Goal: Task Accomplishment & Management: Manage account settings

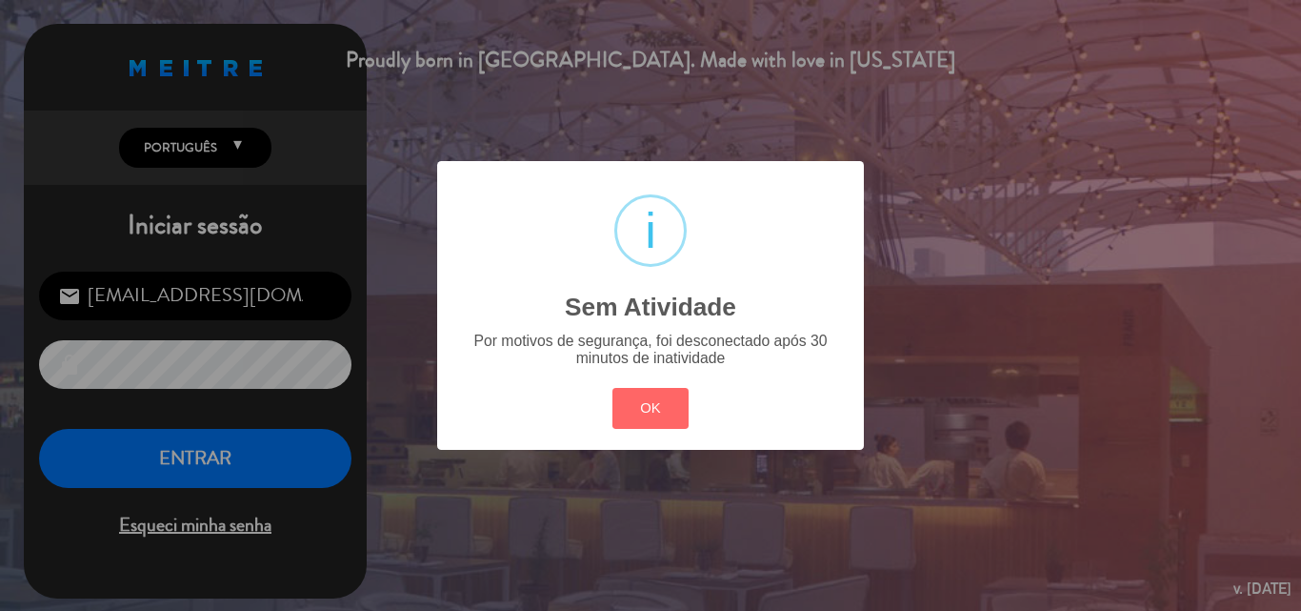
click at [202, 460] on div "? ! i Sem Atividade × Por motivos de segurança, foi desconectado após 30 minuto…" at bounding box center [650, 305] width 1301 height 611
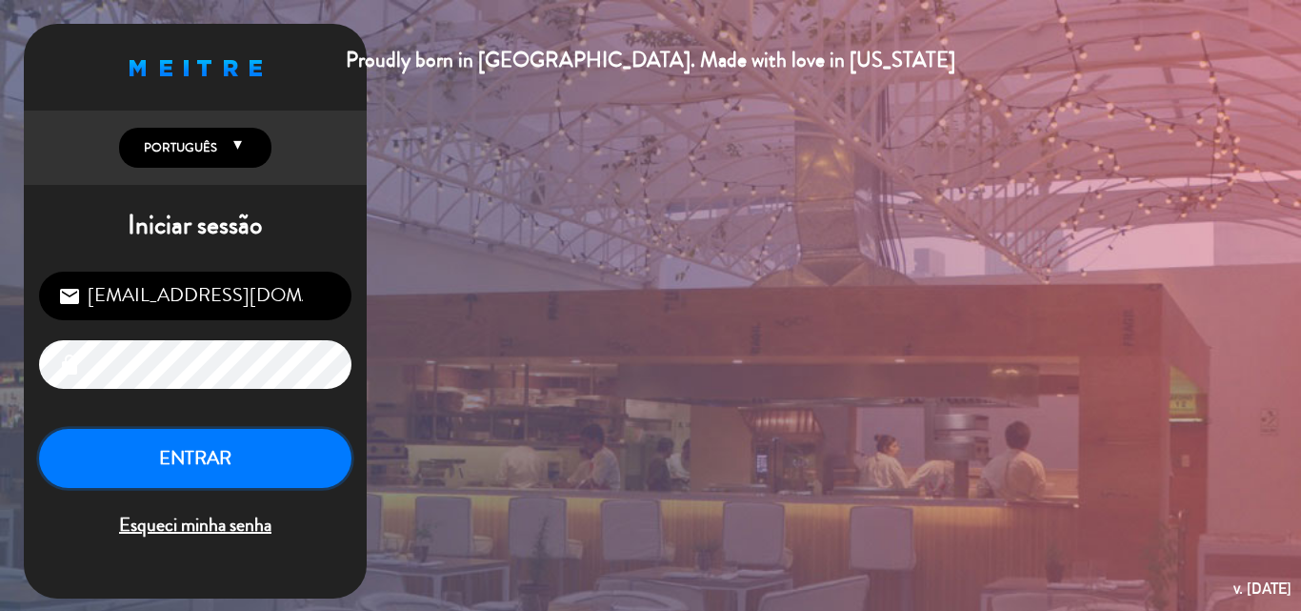
click at [202, 460] on button "ENTRAR" at bounding box center [195, 459] width 313 height 60
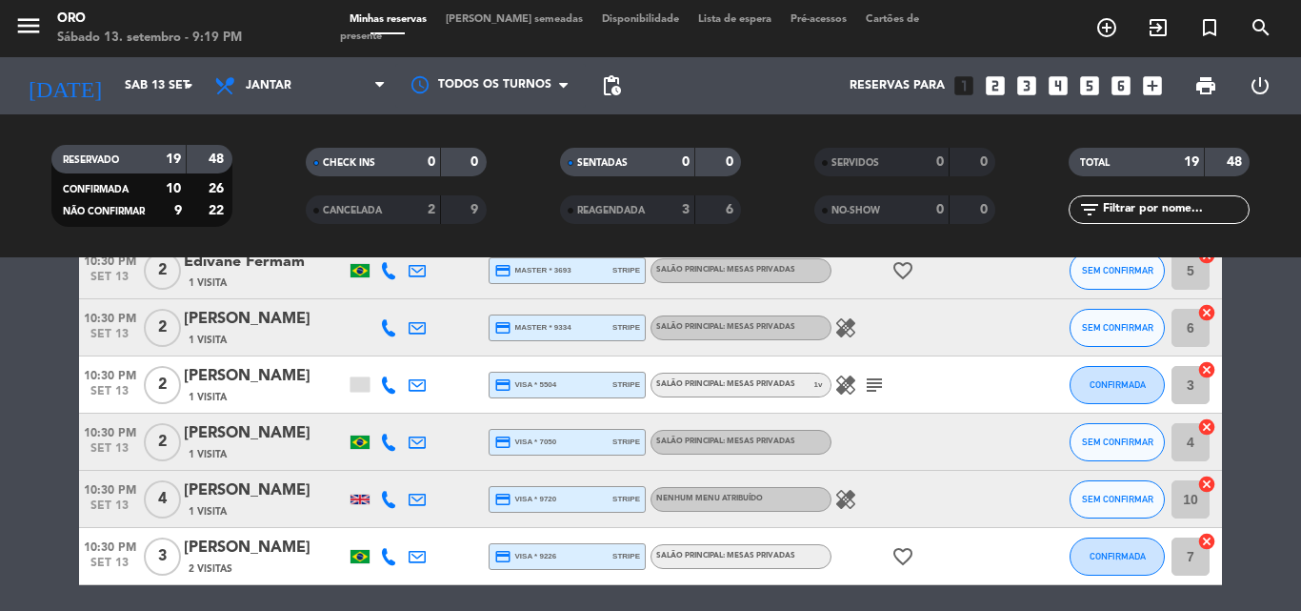
scroll to position [1022, 0]
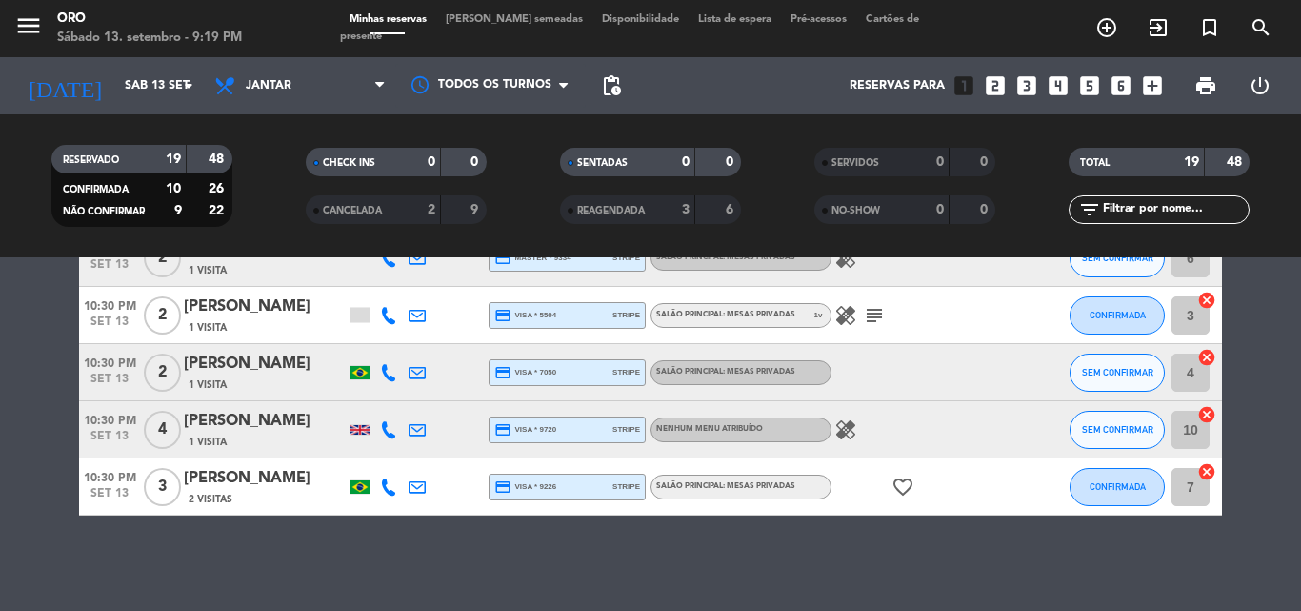
click at [361, 486] on div at bounding box center [360, 486] width 19 height 13
click at [385, 491] on icon at bounding box center [388, 486] width 17 height 17
click at [908, 486] on icon "favorite_border" at bounding box center [903, 486] width 23 height 23
click at [360, 429] on div at bounding box center [360, 430] width 19 height 10
